Goal: Information Seeking & Learning: Learn about a topic

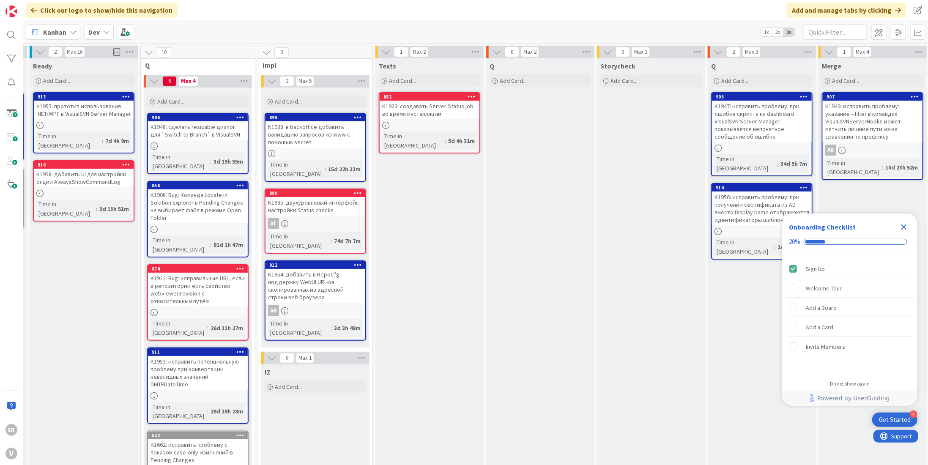
scroll to position [0, 380]
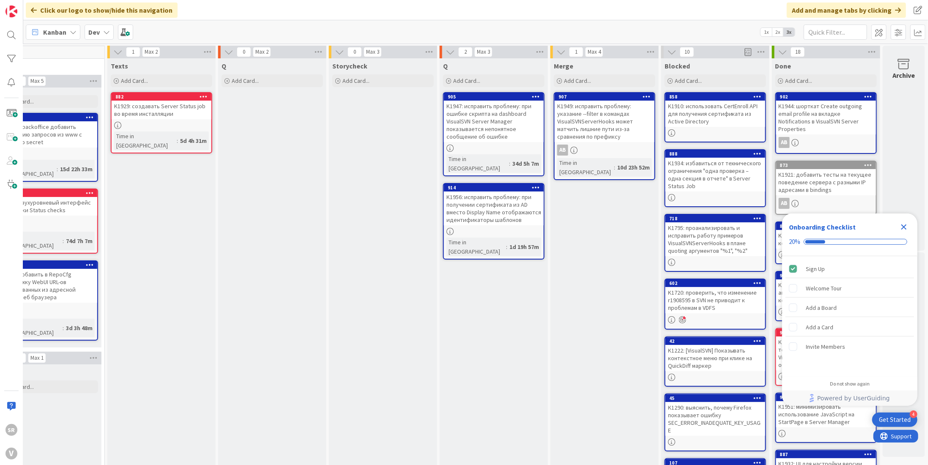
click at [903, 227] on icon "Close Checklist" at bounding box center [903, 226] width 5 height 5
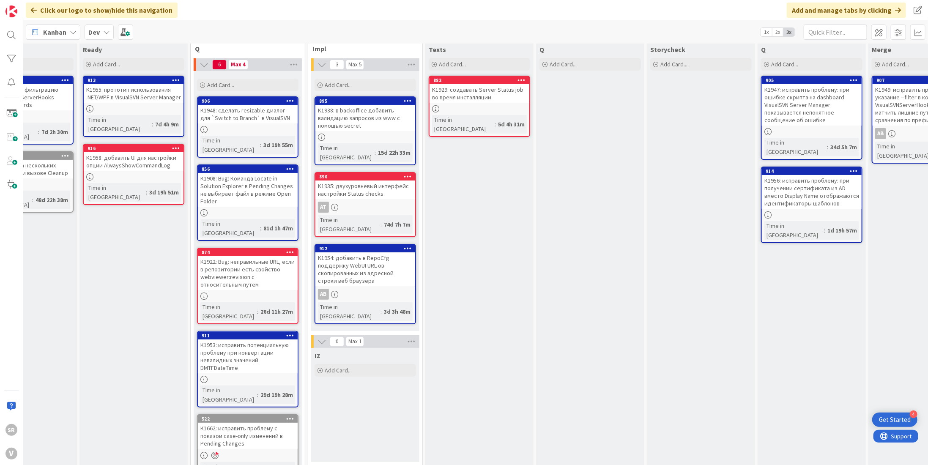
scroll to position [0, 57]
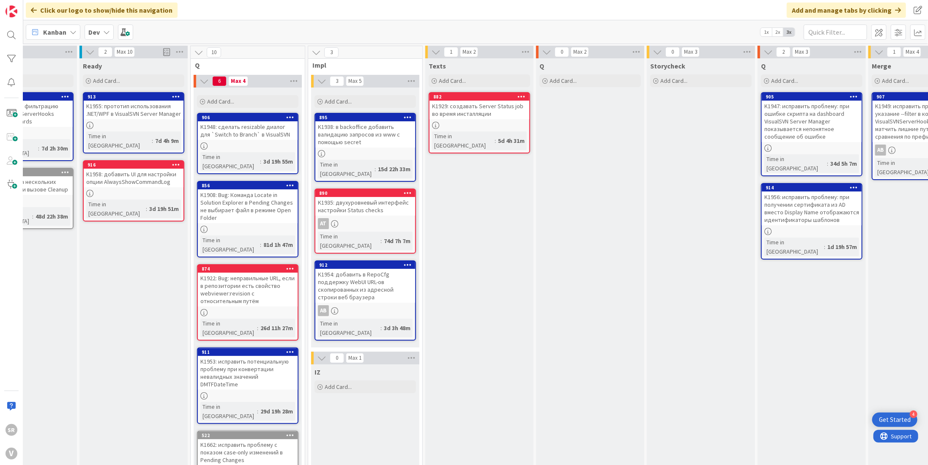
click at [800, 204] on div "K1956: исправить проблему: при получении сертификата из AD вместо Display Name …" at bounding box center [812, 208] width 100 height 34
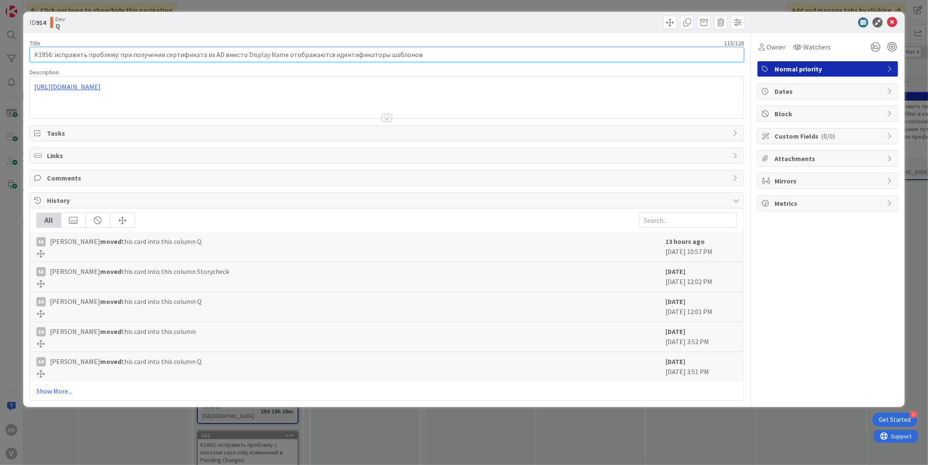
drag, startPoint x: 440, startPoint y: 60, endPoint x: 0, endPoint y: 80, distance: 440.8
click at [0, 80] on div "ID 914 Dev Q Title 115 / 128 K1956: исправить проблему: при получении сертифика…" at bounding box center [464, 232] width 928 height 465
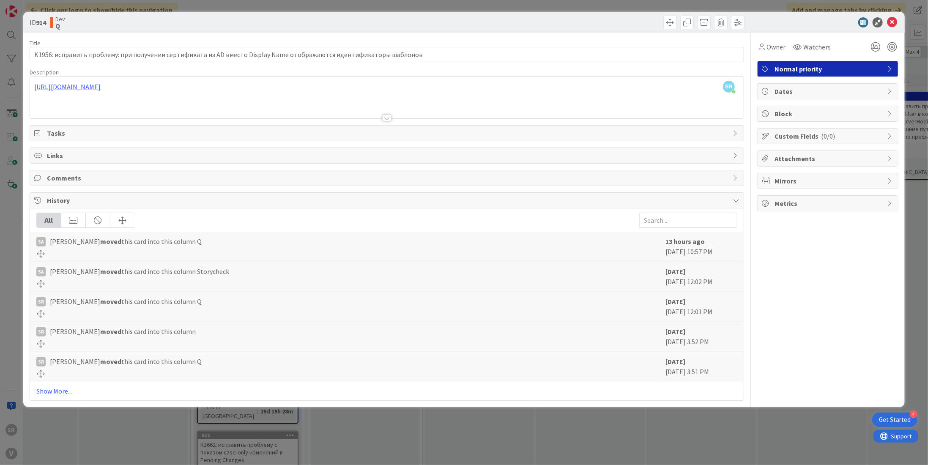
click at [169, 91] on div "SR Sergey Raevskiy just joined https://docs.google.com/document/d/1HnFvCZgiB9jw…" at bounding box center [386, 97] width 713 height 42
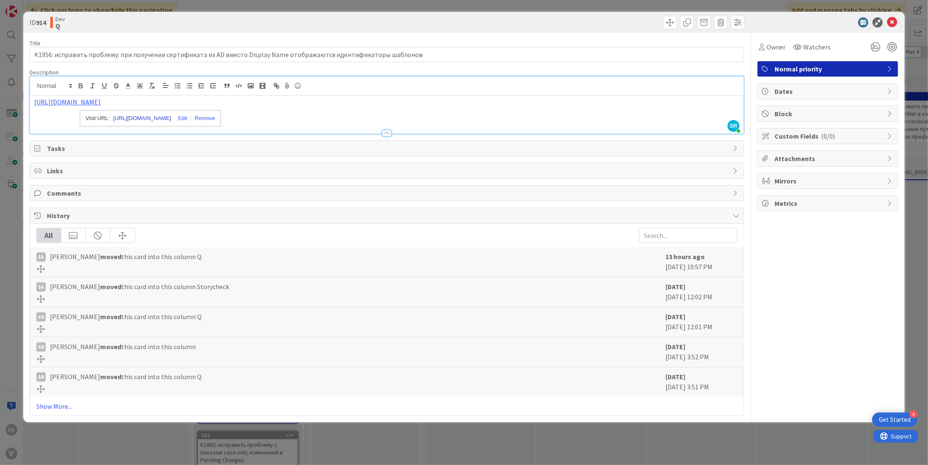
click at [165, 119] on link "[URL][DOMAIN_NAME]" at bounding box center [142, 118] width 58 height 11
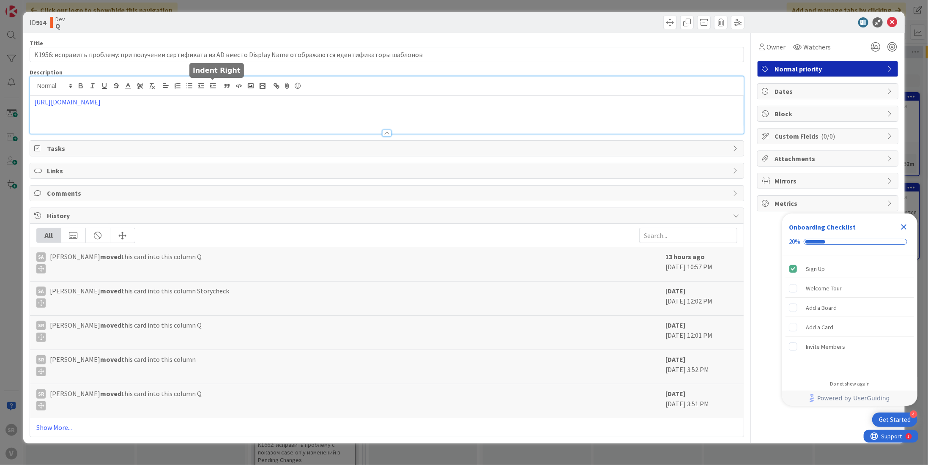
click at [213, 85] on div "[URL][DOMAIN_NAME]" at bounding box center [386, 104] width 713 height 57
click at [171, 117] on link "[URL][DOMAIN_NAME]" at bounding box center [142, 118] width 58 height 11
